Goal: Check status: Check status

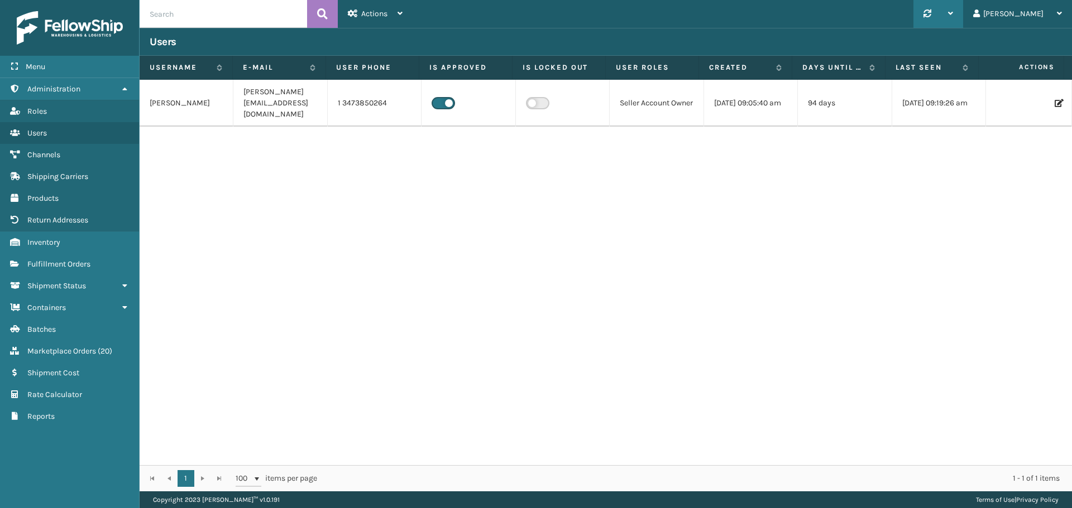
click at [931, 14] on icon at bounding box center [927, 13] width 8 height 8
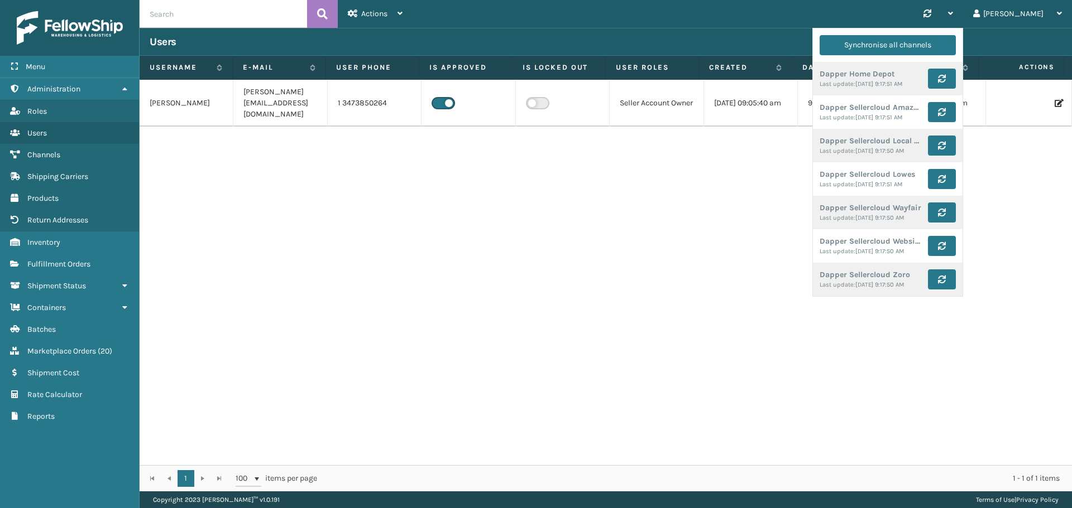
drag, startPoint x: 714, startPoint y: 182, endPoint x: 698, endPoint y: 182, distance: 15.6
click at [713, 182] on div "moshe [EMAIL_ADDRESS][DOMAIN_NAME] 1 3473850264 Seller Account Owner [DATE] 09:…" at bounding box center [606, 273] width 932 height 386
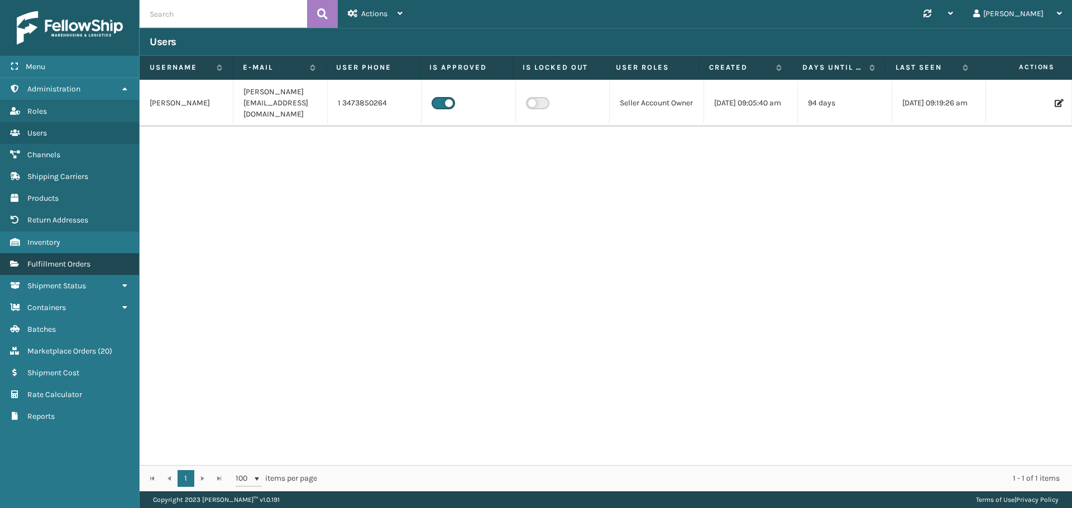
click at [59, 267] on span "Fulfillment Orders" at bounding box center [58, 264] width 63 height 9
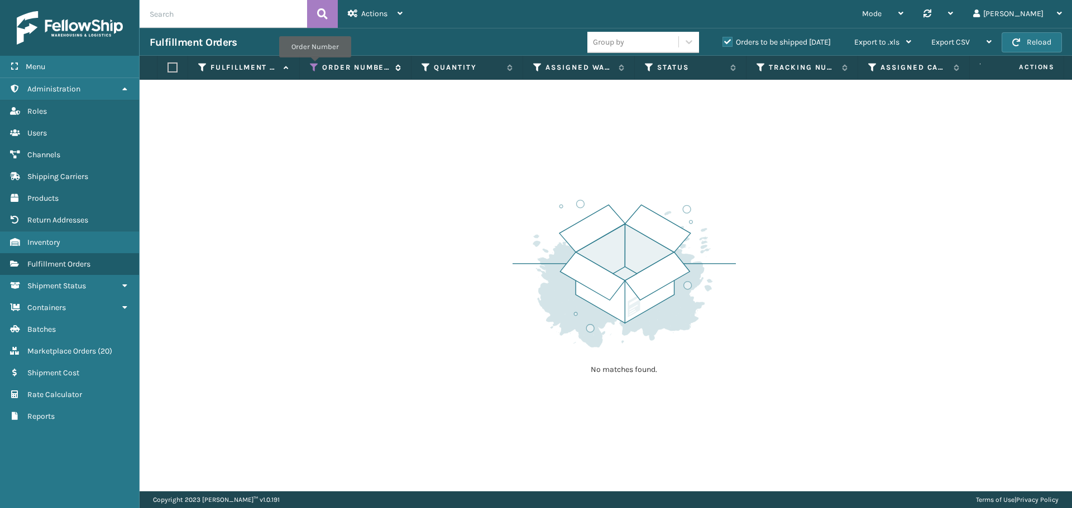
click at [315, 65] on icon at bounding box center [314, 68] width 9 height 10
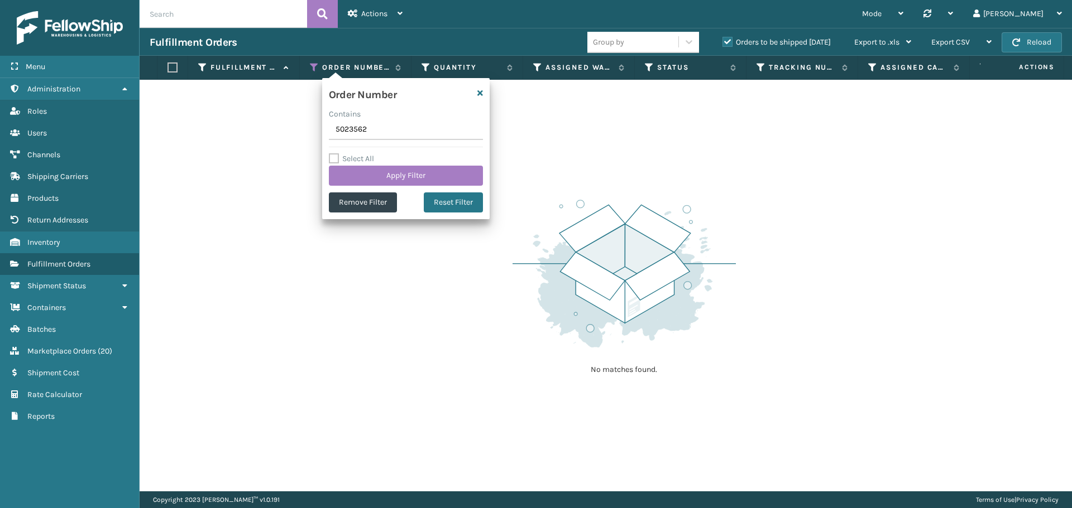
click at [364, 133] on input "5023562" at bounding box center [406, 130] width 154 height 20
type input "5023608"
click at [391, 181] on button "Apply Filter" at bounding box center [406, 176] width 154 height 20
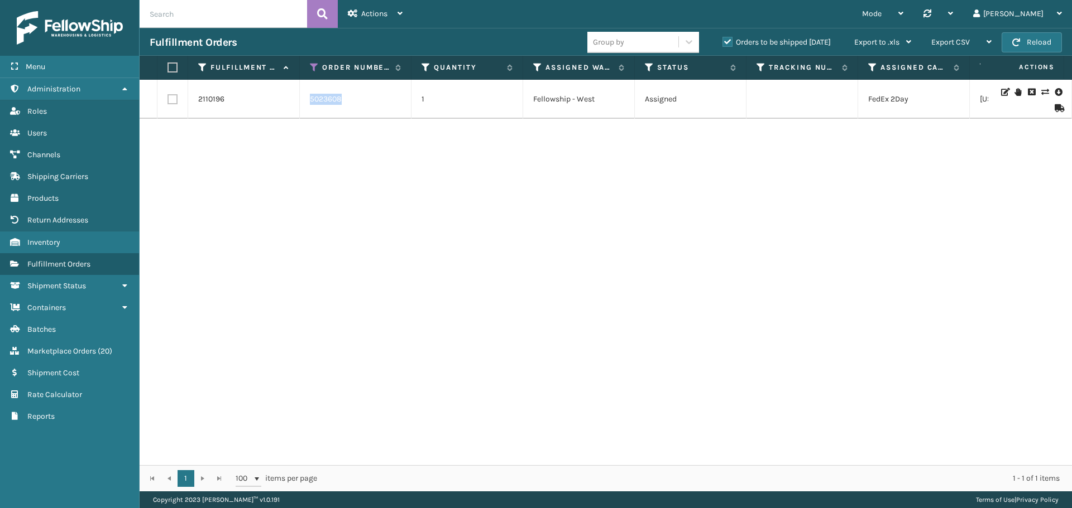
drag, startPoint x: 348, startPoint y: 100, endPoint x: 301, endPoint y: 100, distance: 46.9
click at [301, 100] on td "5023608" at bounding box center [356, 99] width 112 height 39
copy link "5023608"
click at [311, 66] on icon at bounding box center [314, 68] width 9 height 10
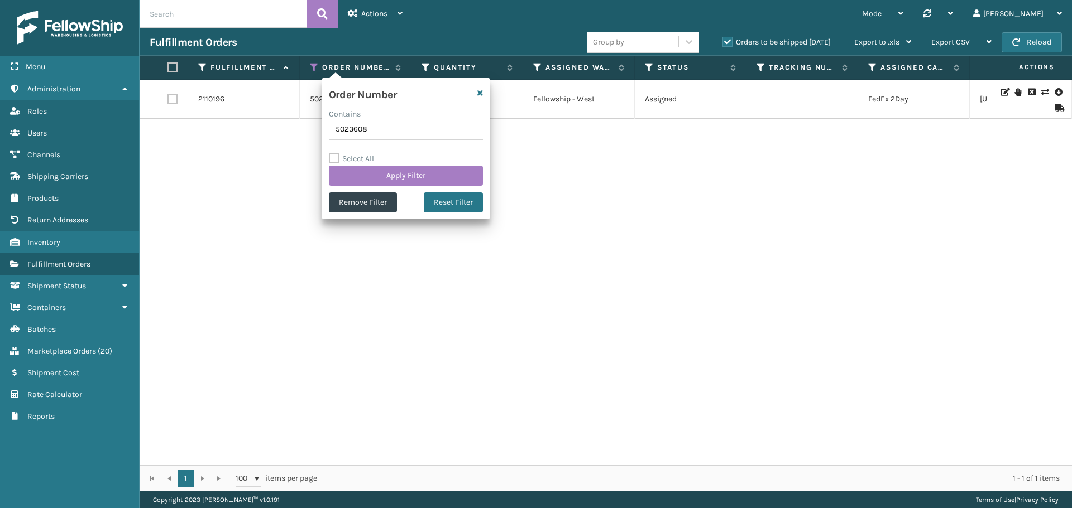
click at [369, 131] on input "5023608" at bounding box center [406, 130] width 154 height 20
click at [369, 130] on input "5023608" at bounding box center [406, 130] width 154 height 20
type input "5023619"
click at [393, 171] on button "Apply Filter" at bounding box center [406, 176] width 154 height 20
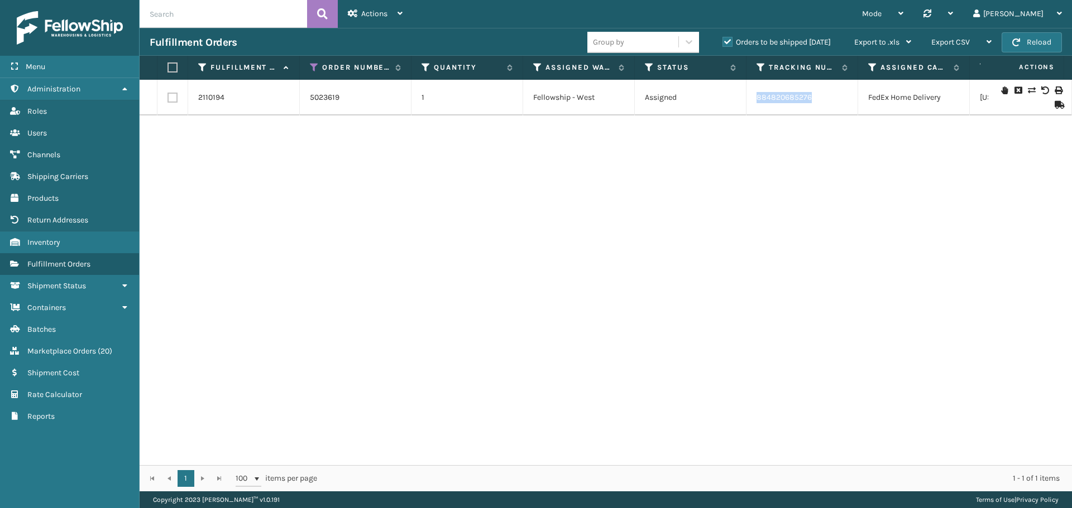
drag, startPoint x: 823, startPoint y: 96, endPoint x: 756, endPoint y: 103, distance: 67.3
click at [756, 103] on td "884820685276" at bounding box center [802, 98] width 112 height 36
copy link "884820685276"
click at [314, 66] on icon at bounding box center [314, 68] width 9 height 10
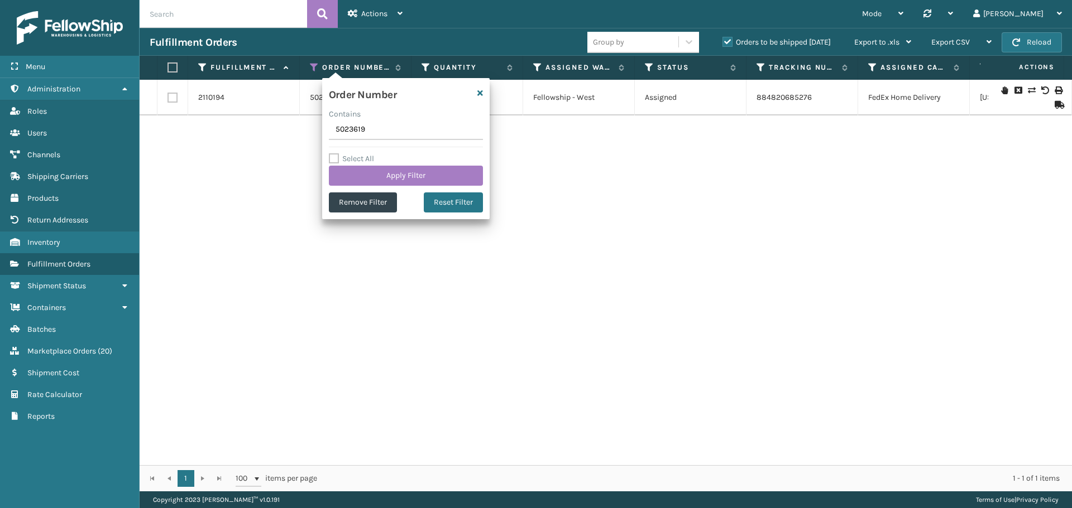
click at [369, 128] on input "5023619" at bounding box center [406, 130] width 154 height 20
click at [389, 177] on button "Apply Filter" at bounding box center [406, 176] width 154 height 20
